Goal: Check status: Check status

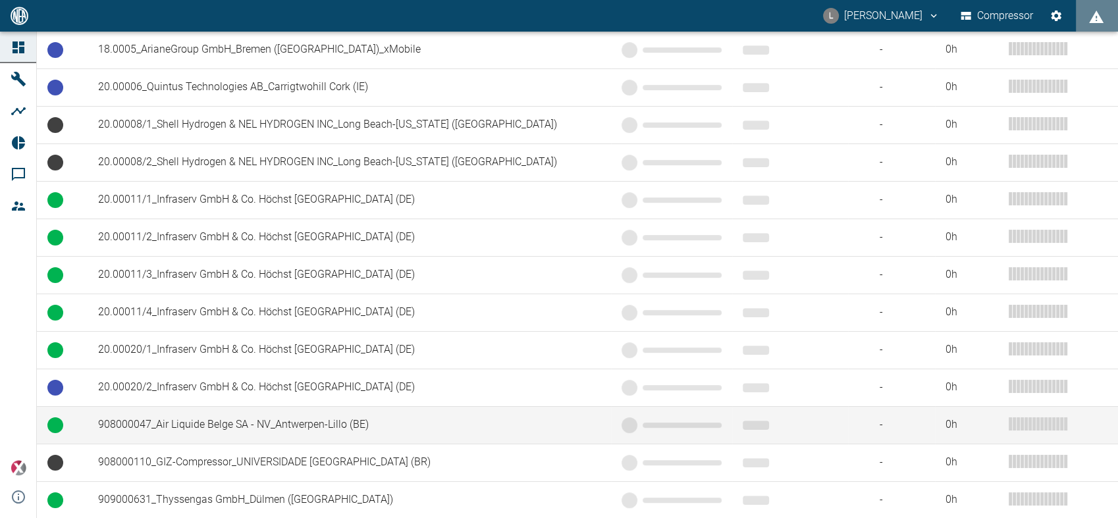
scroll to position [511, 0]
click at [251, 406] on td "908000047_Air Liquide Belge SA - NV_Antwerpen-Lillo (BE)" at bounding box center [350, 425] width 524 height 38
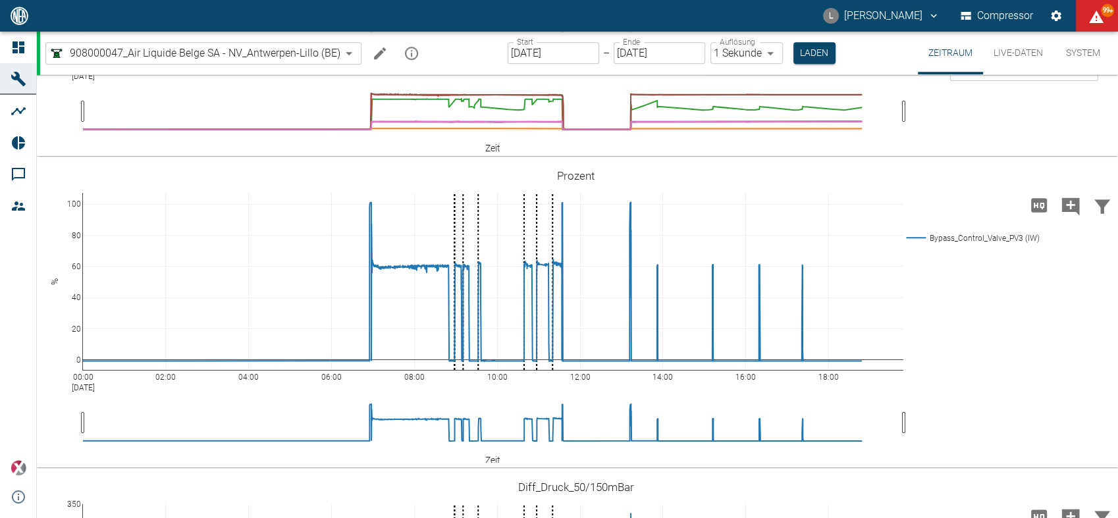
scroll to position [1194, 0]
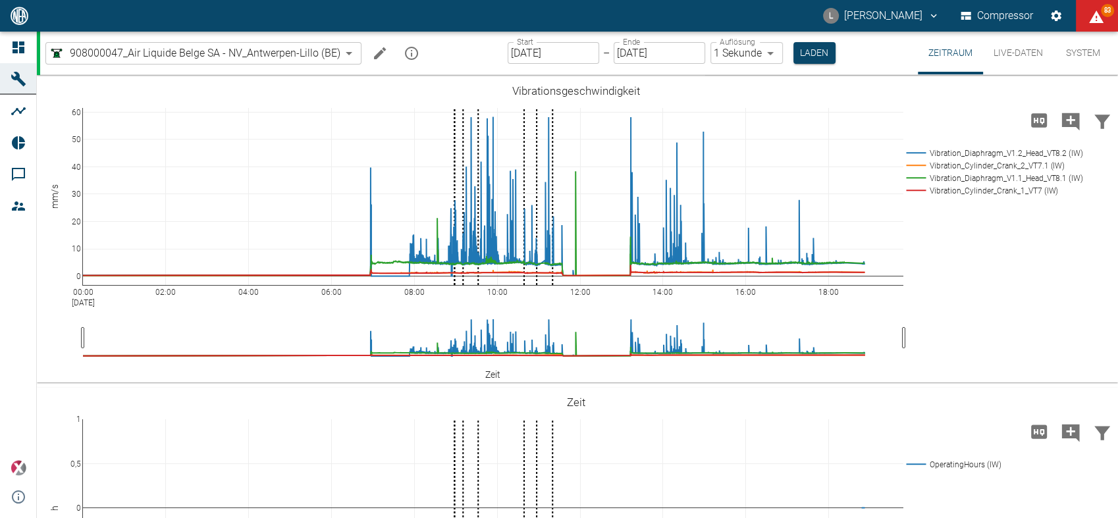
scroll to position [1194, 0]
